Goal: Information Seeking & Learning: Learn about a topic

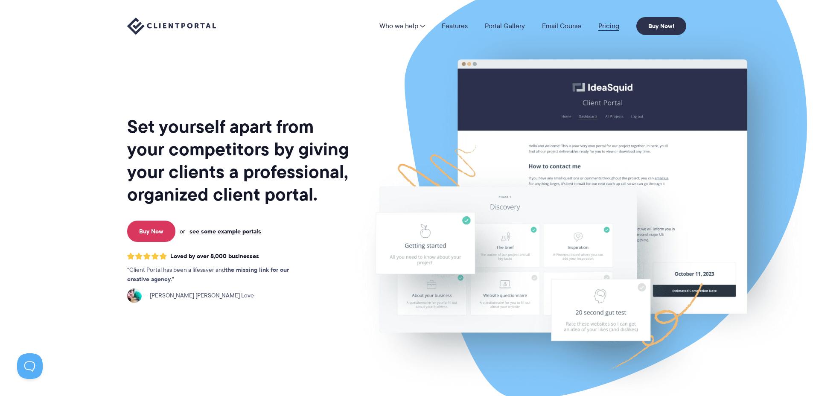
click at [616, 26] on link "Pricing" at bounding box center [608, 26] width 21 height 7
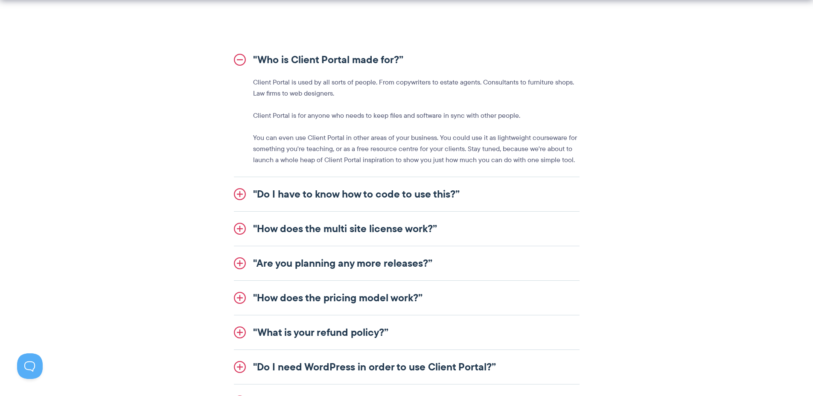
scroll to position [975, 0]
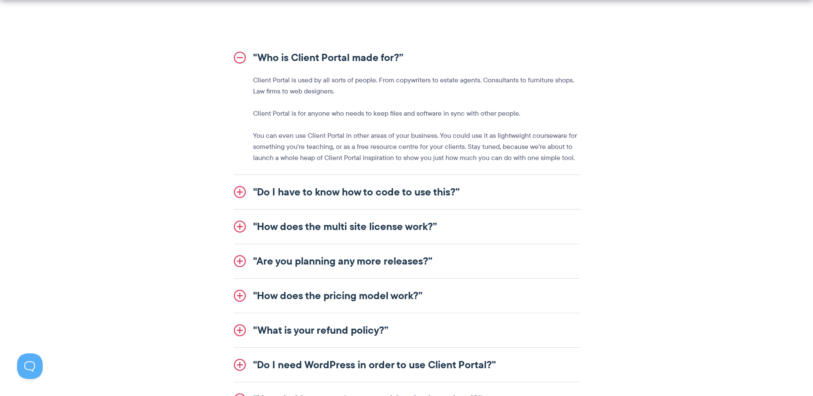
click at [355, 196] on link ""Do I have to know how to code to use this?”" at bounding box center [407, 192] width 346 height 34
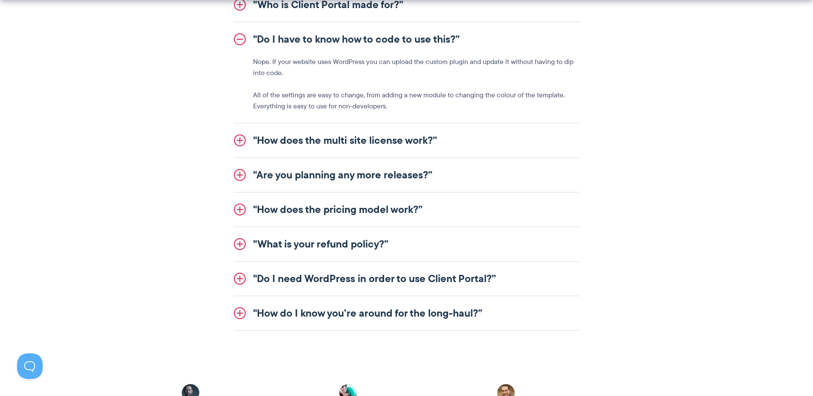
scroll to position [1063, 0]
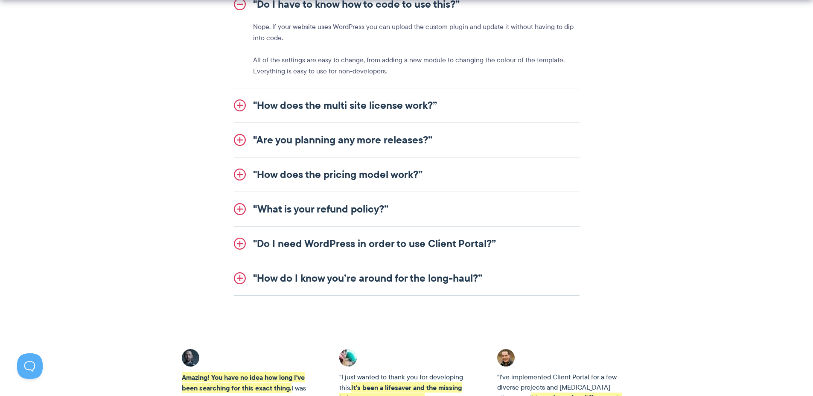
click at [438, 234] on link ""Do I need WordPress in order to use Client Portal?”" at bounding box center [407, 244] width 346 height 34
